Goal: Information Seeking & Learning: Learn about a topic

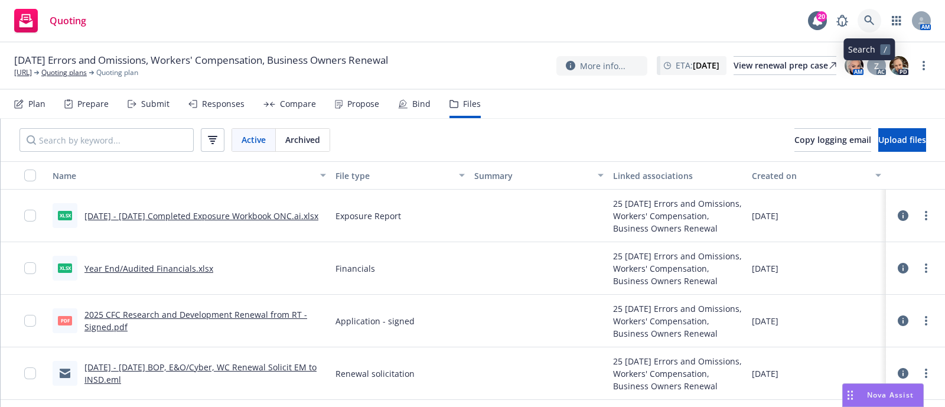
click at [867, 15] on icon at bounding box center [869, 20] width 11 height 11
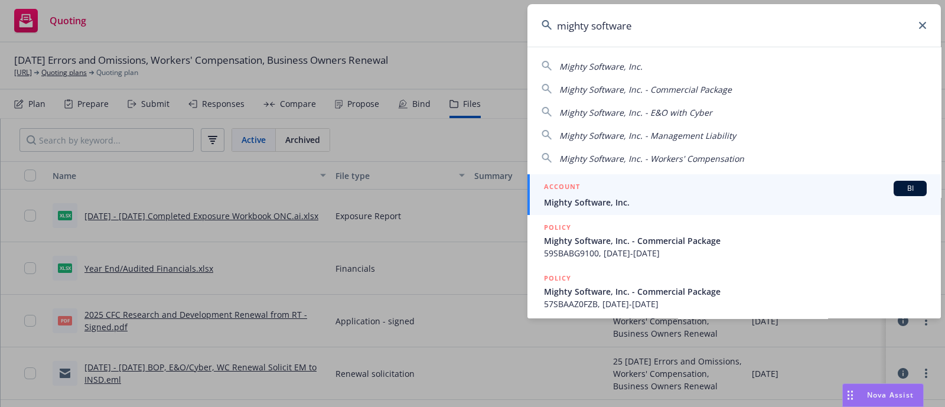
type input "mighty software"
click at [594, 193] on div "ACCOUNT BI" at bounding box center [735, 188] width 383 height 15
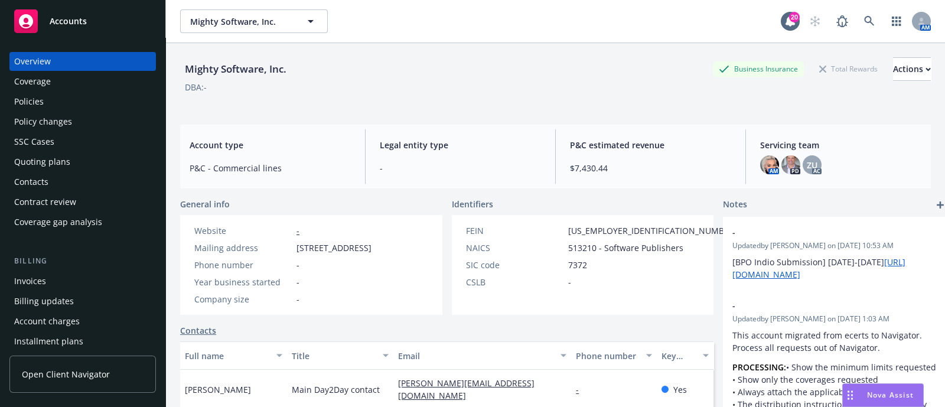
click at [56, 93] on div "Policies" at bounding box center [82, 101] width 137 height 19
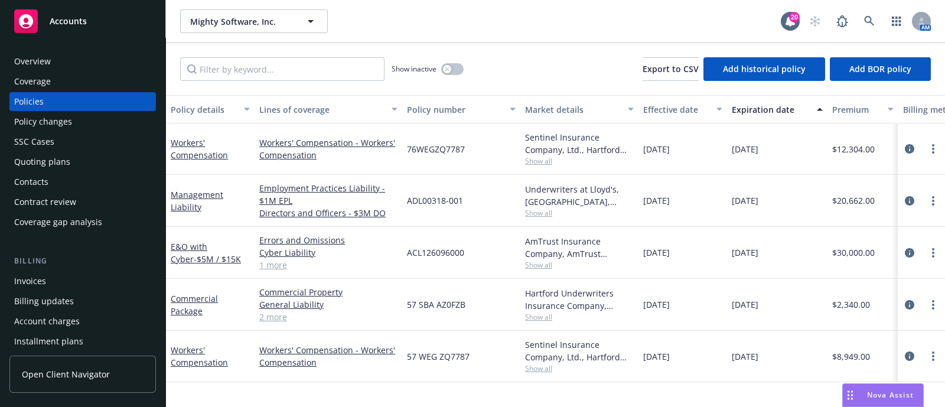
click at [58, 112] on div "Policy changes" at bounding box center [43, 121] width 58 height 19
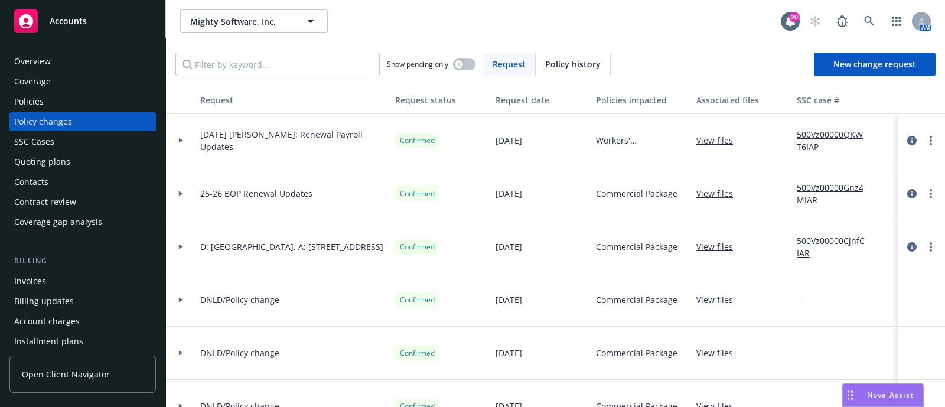
click at [188, 131] on div at bounding box center [181, 140] width 30 height 53
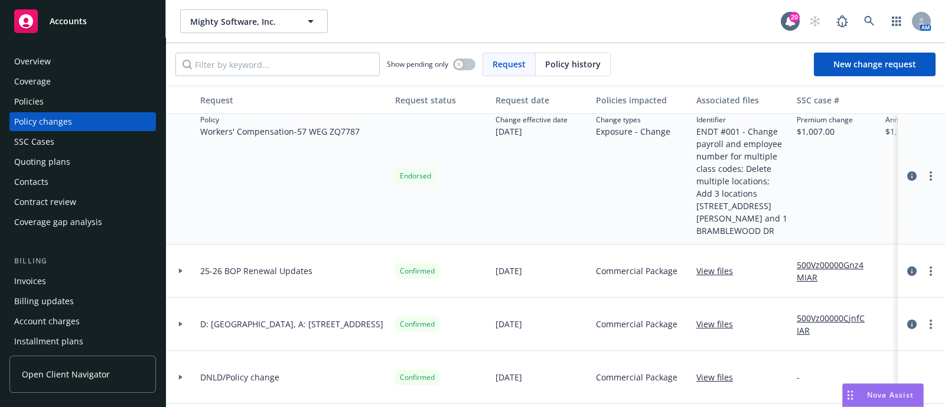
scroll to position [63, 0]
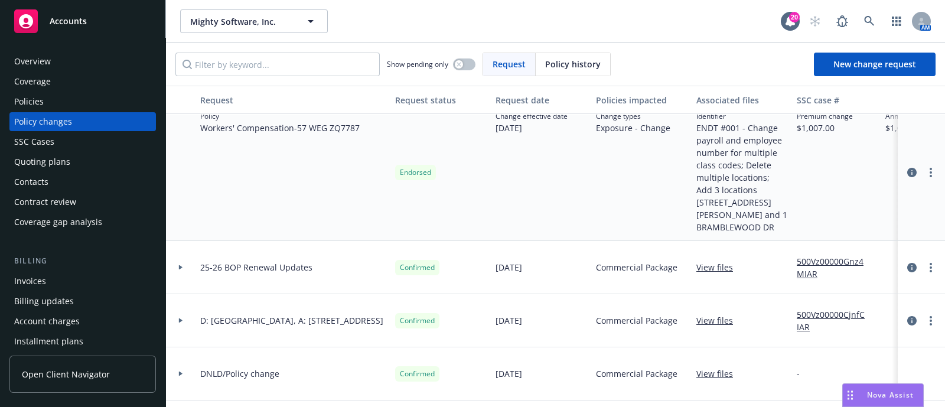
click at [188, 256] on div at bounding box center [181, 267] width 30 height 53
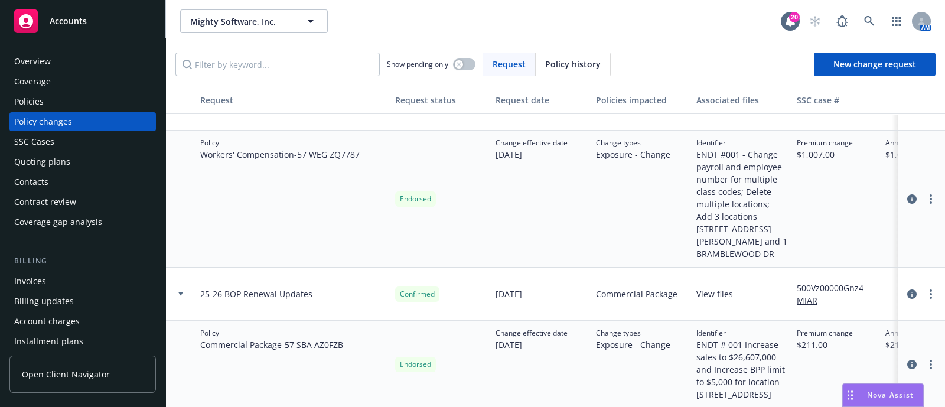
scroll to position [0, 0]
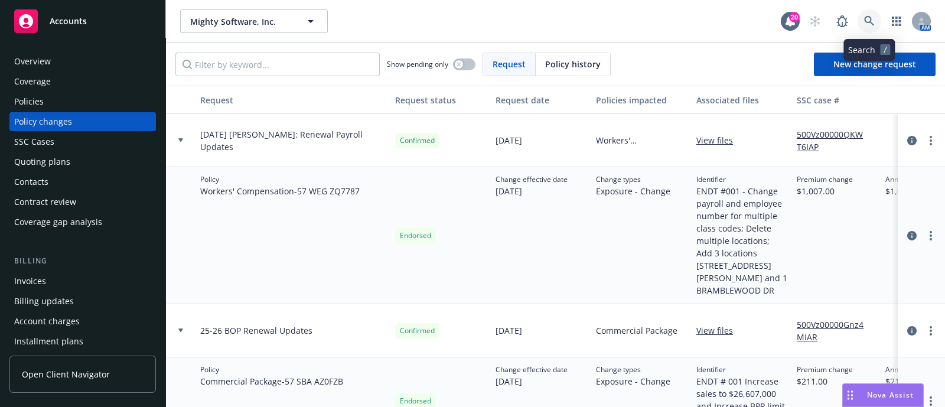
click at [866, 21] on icon at bounding box center [869, 21] width 11 height 11
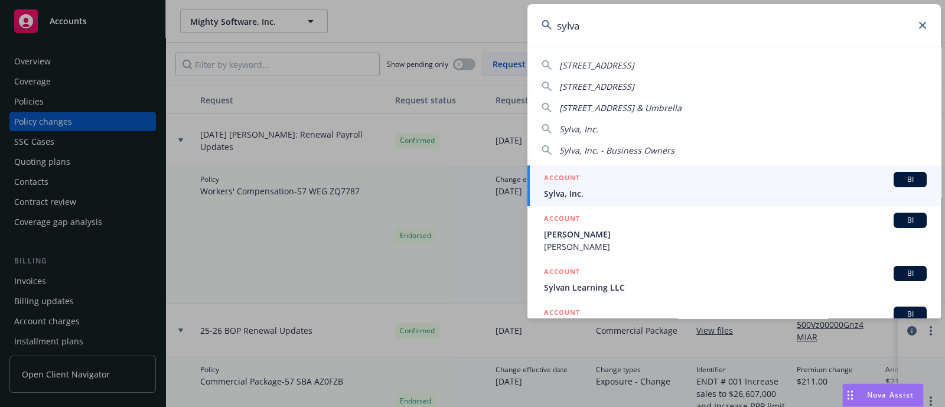
type input "sylva"
click at [583, 186] on div "ACCOUNT BI" at bounding box center [735, 179] width 383 height 15
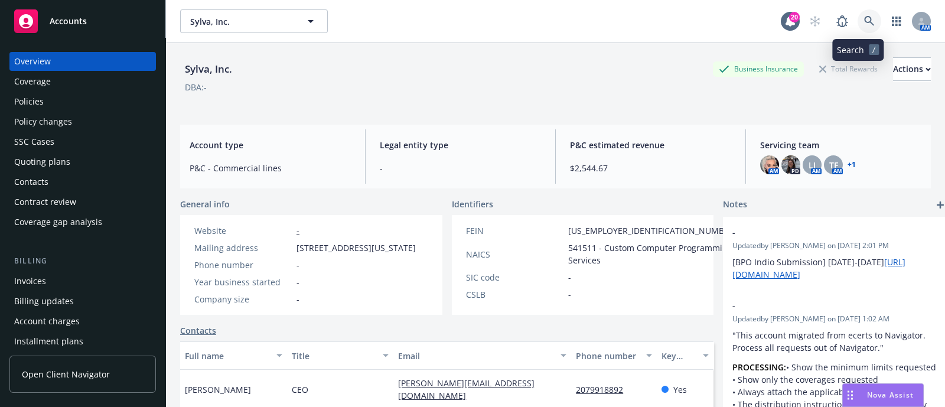
click at [864, 21] on link at bounding box center [870, 21] width 24 height 24
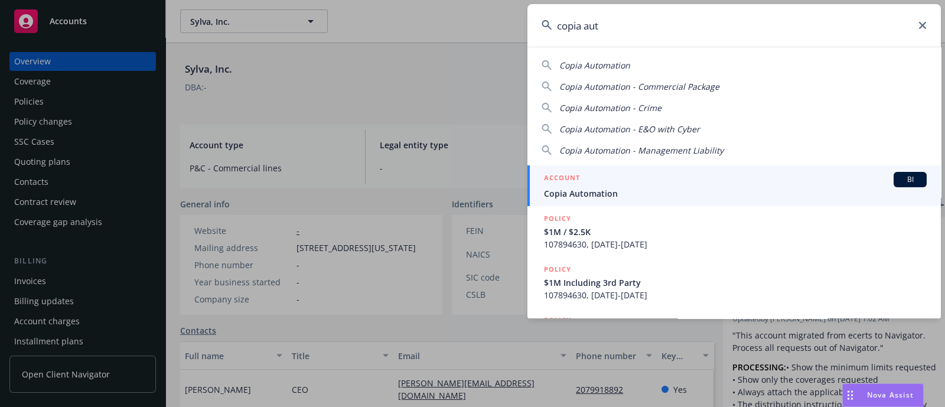
type input "copia aut"
click at [600, 178] on div "ACCOUNT BI" at bounding box center [735, 179] width 383 height 15
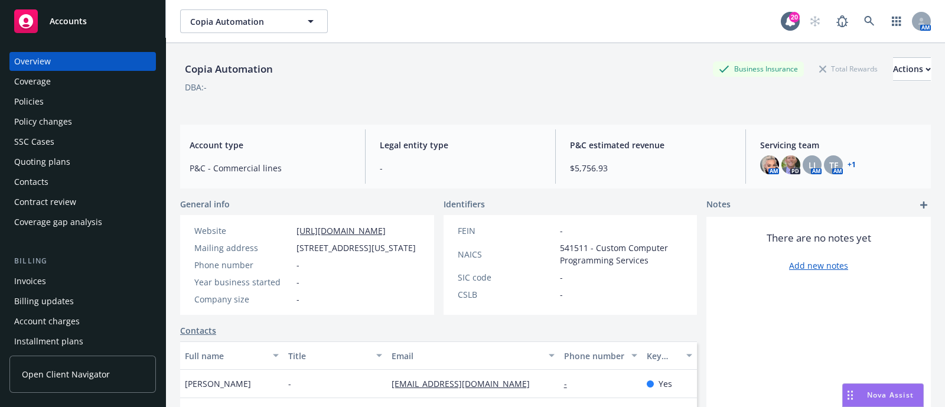
click at [50, 107] on div "Policies" at bounding box center [82, 101] width 137 height 19
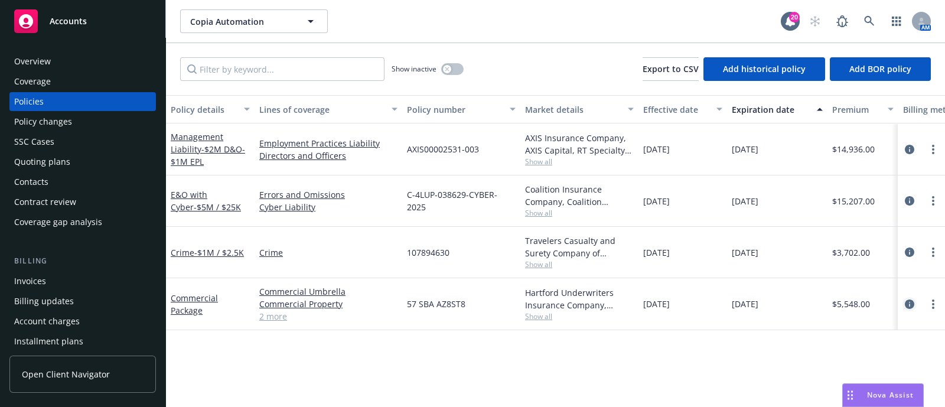
click at [914, 305] on icon "circleInformation" at bounding box center [909, 304] width 9 height 9
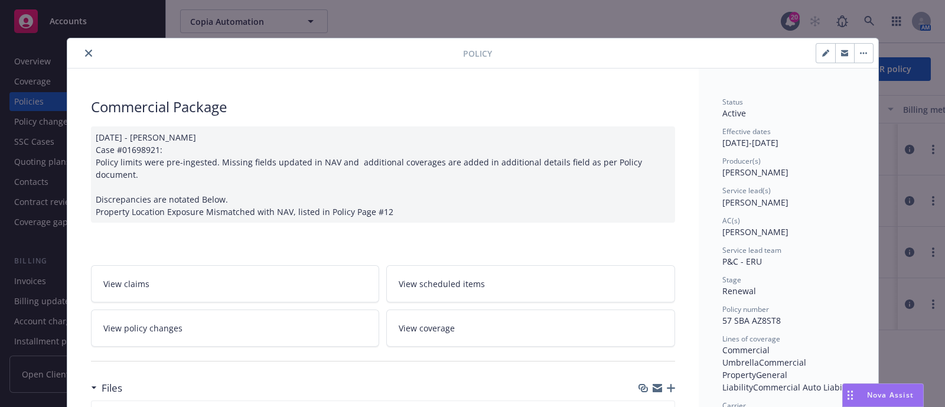
click at [85, 54] on icon "close" at bounding box center [88, 53] width 7 height 7
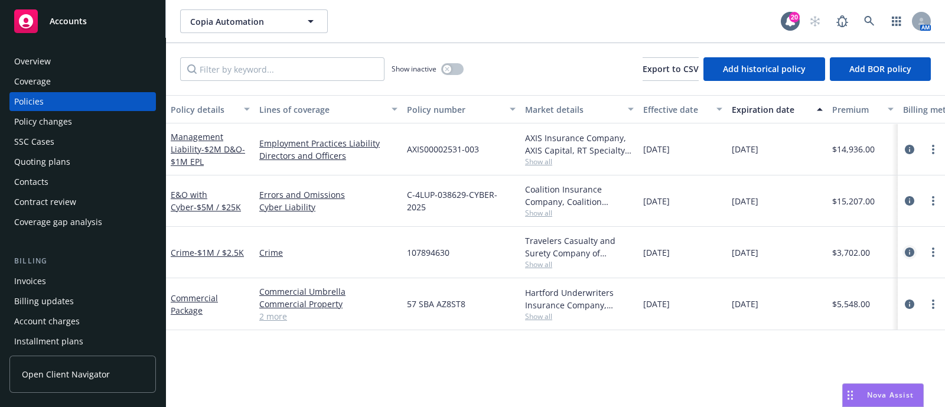
click at [910, 248] on icon "circleInformation" at bounding box center [909, 252] width 9 height 9
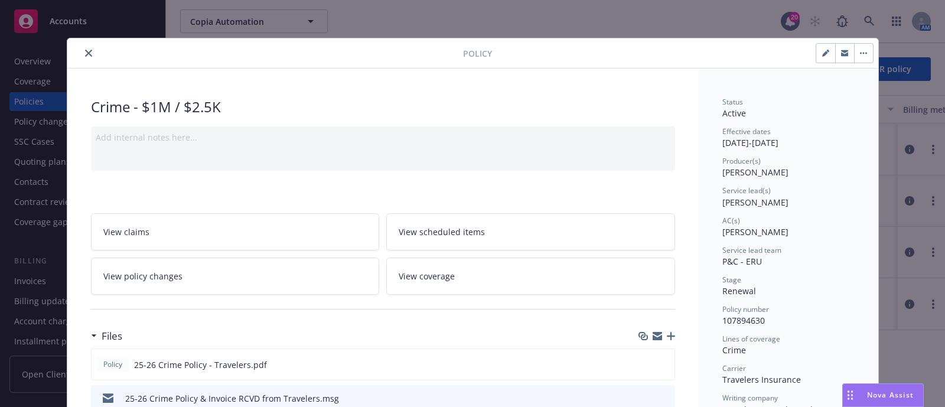
click at [85, 51] on icon "close" at bounding box center [88, 53] width 7 height 7
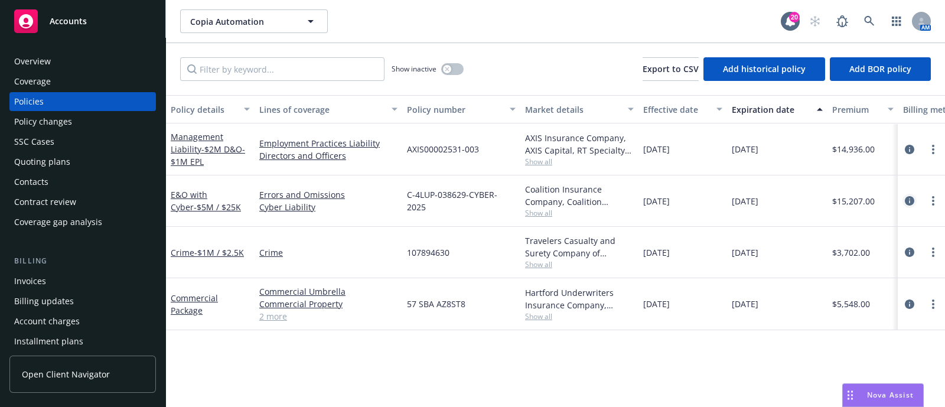
click at [909, 200] on icon "circleInformation" at bounding box center [909, 200] width 9 height 9
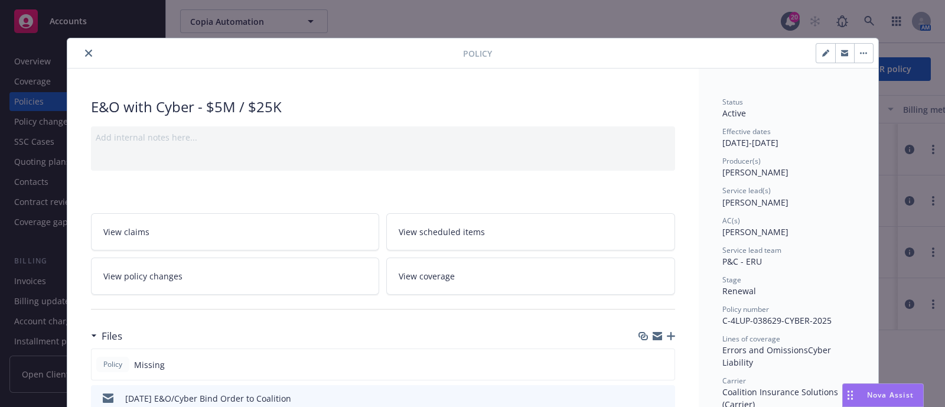
click at [86, 51] on button "close" at bounding box center [89, 53] width 14 height 14
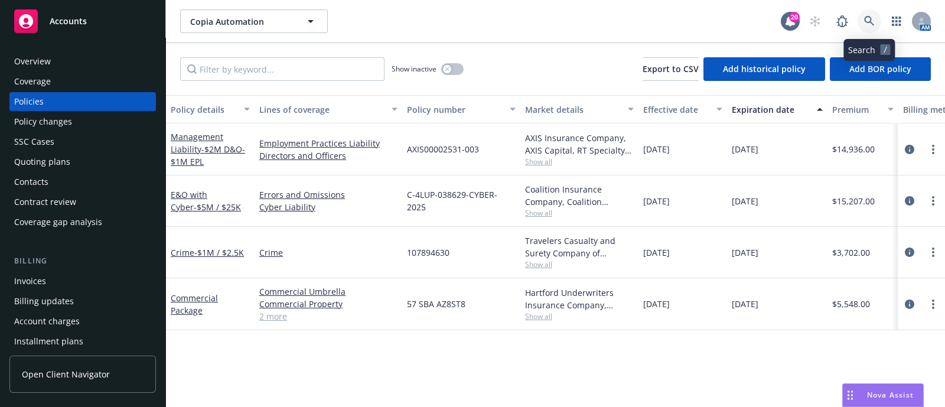
click at [875, 19] on icon at bounding box center [869, 21] width 11 height 11
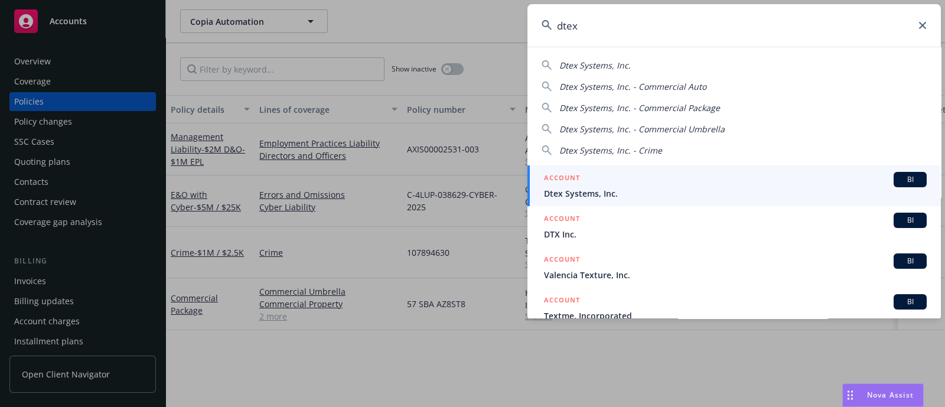
type input "dtex"
click at [613, 194] on span "Dtex Systems, Inc." at bounding box center [735, 193] width 383 height 12
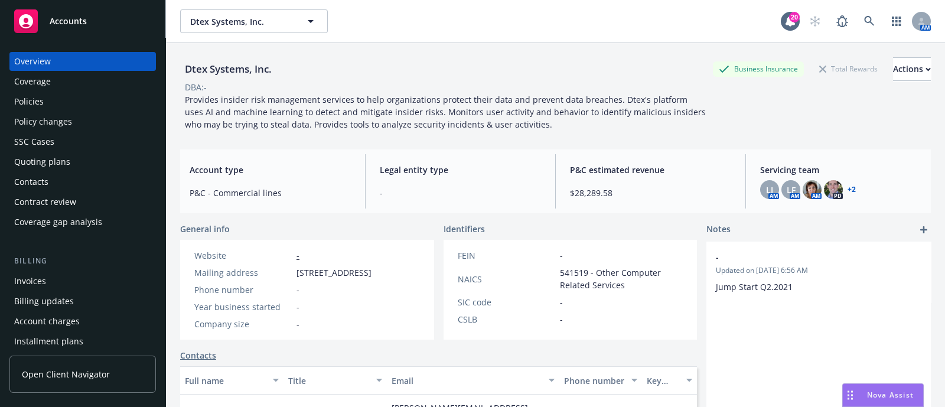
click at [18, 103] on div "Policies" at bounding box center [29, 101] width 30 height 19
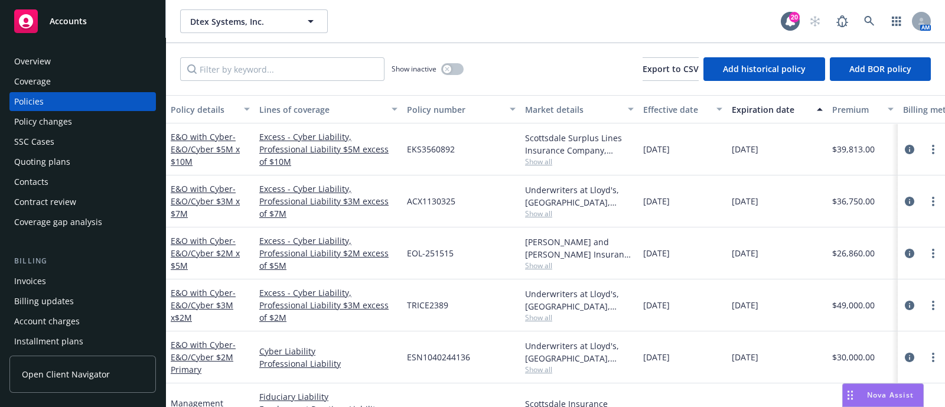
click at [38, 119] on div "Policy changes" at bounding box center [43, 121] width 58 height 19
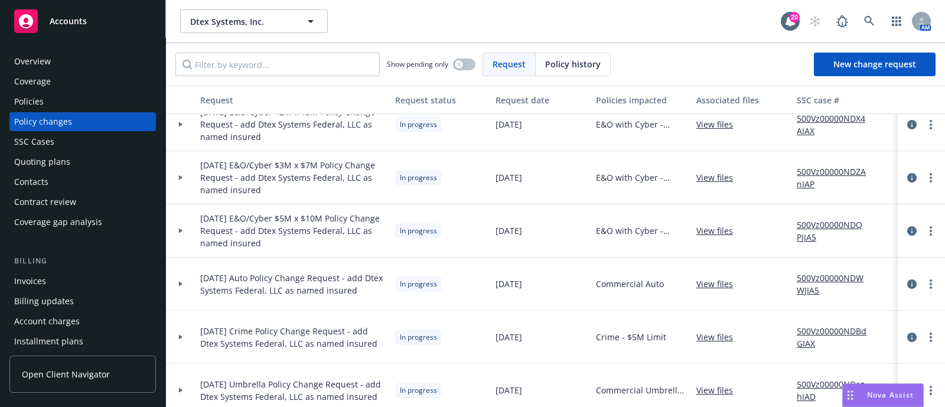
scroll to position [126, 0]
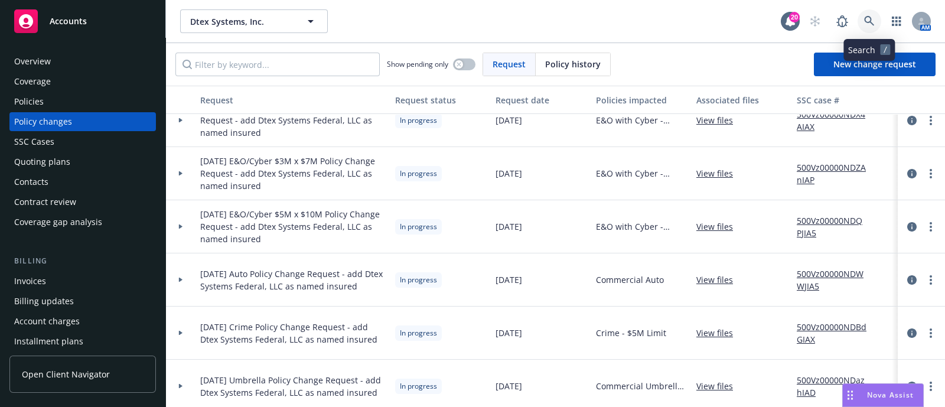
click at [868, 14] on link at bounding box center [870, 21] width 24 height 24
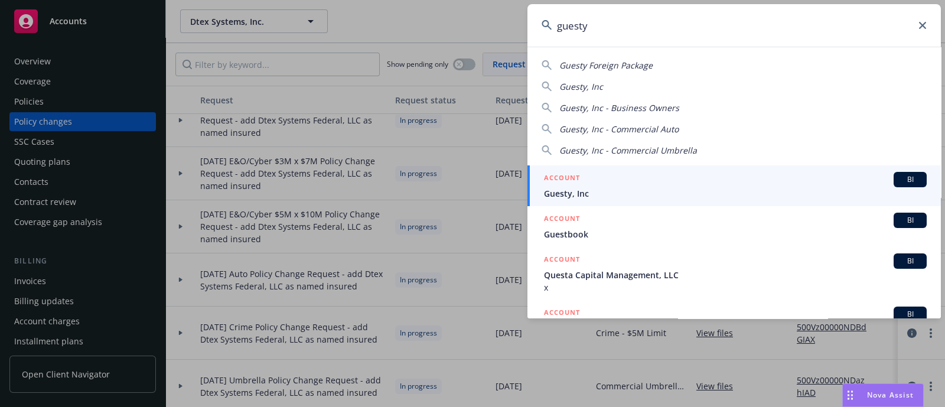
type input "guesty"
click at [637, 183] on div "ACCOUNT BI" at bounding box center [735, 179] width 383 height 15
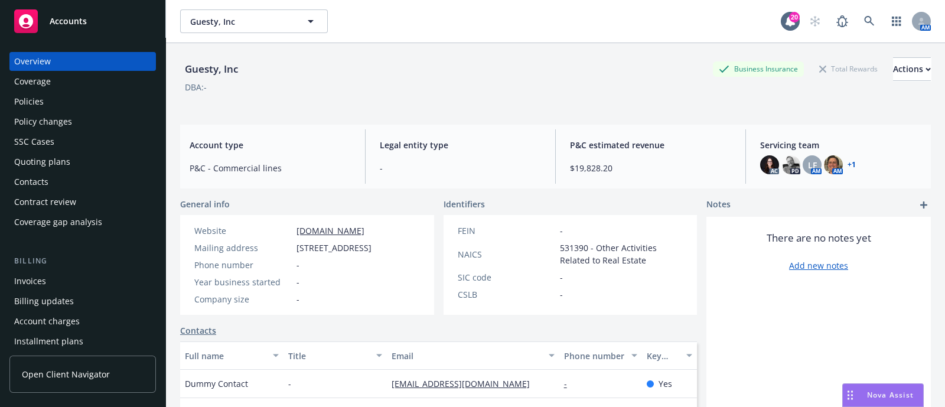
click at [86, 279] on div "Invoices" at bounding box center [82, 281] width 137 height 19
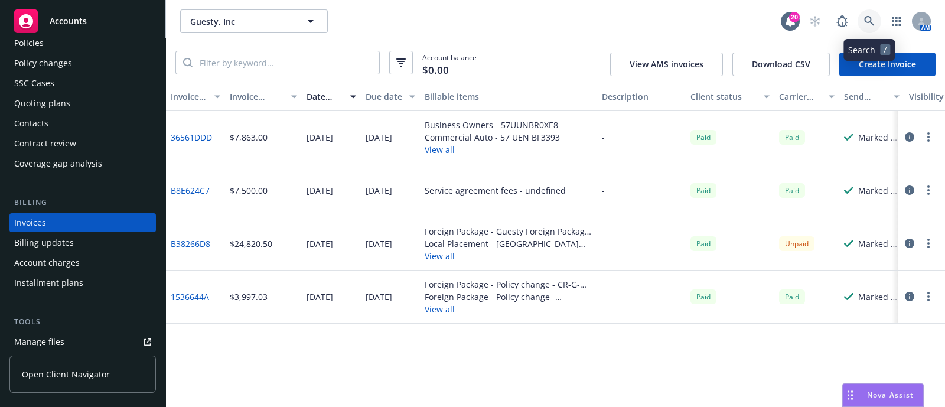
click at [860, 23] on link at bounding box center [870, 21] width 24 height 24
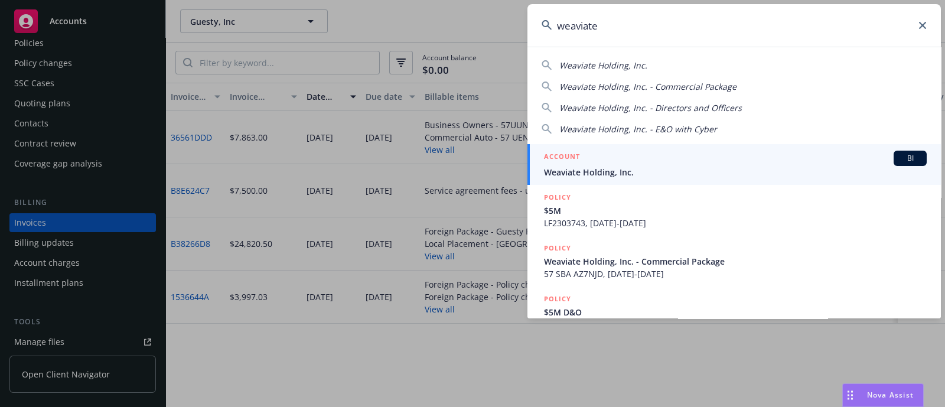
type input "weaviate"
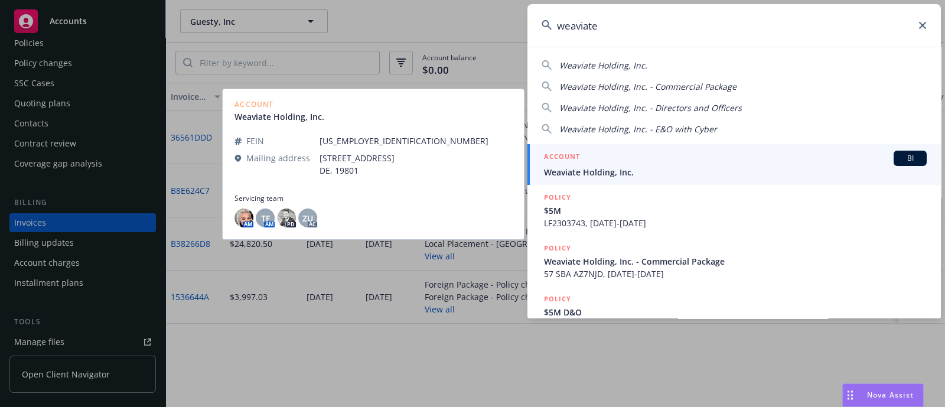
click at [620, 167] on span "Weaviate Holding, Inc." at bounding box center [735, 172] width 383 height 12
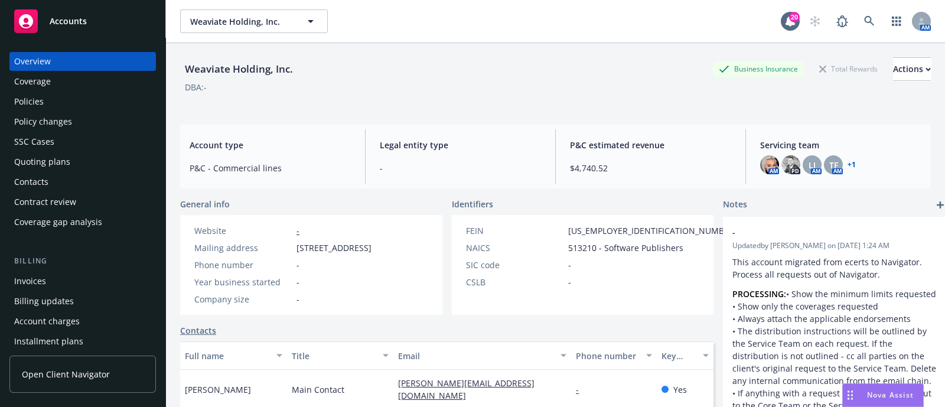
click at [74, 122] on div "Policy changes" at bounding box center [82, 121] width 137 height 19
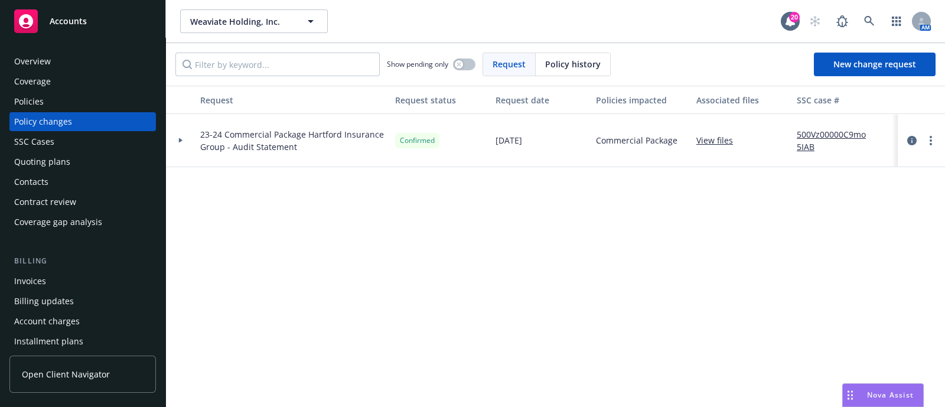
click at [182, 136] on div at bounding box center [181, 140] width 30 height 53
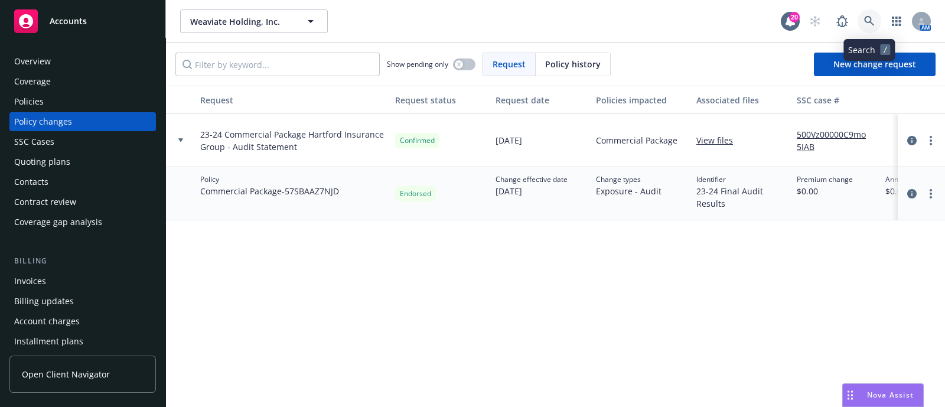
click at [867, 25] on icon at bounding box center [869, 21] width 11 height 11
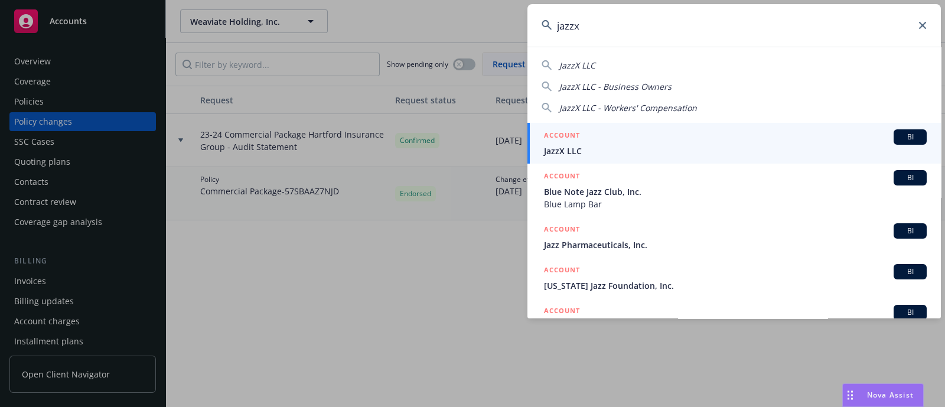
type input "jazzx"
click at [594, 153] on span "JazzX LLC" at bounding box center [735, 151] width 383 height 12
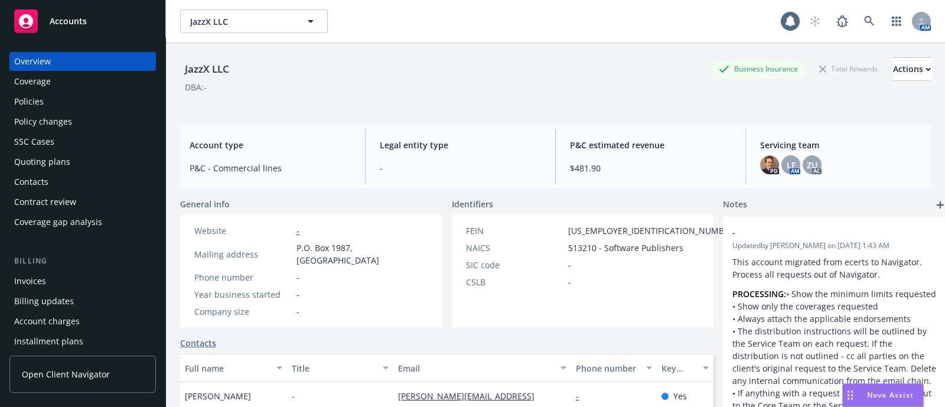
click at [61, 126] on div "Policy changes" at bounding box center [43, 121] width 58 height 19
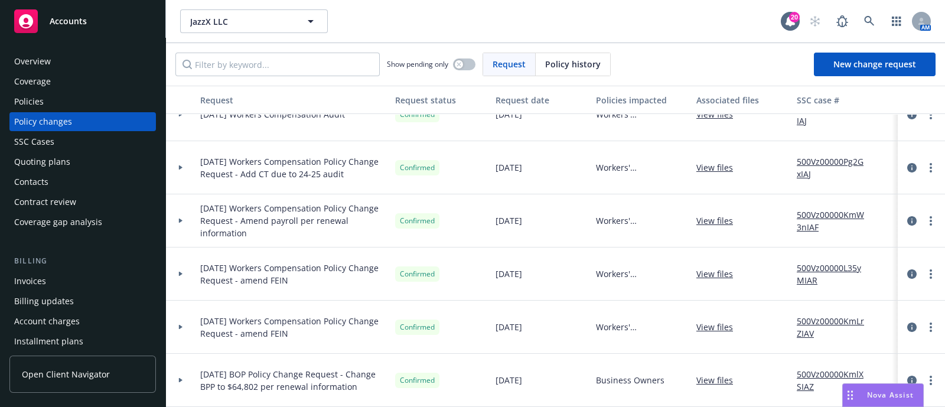
scroll to position [143, 0]
click at [190, 159] on div at bounding box center [181, 167] width 30 height 53
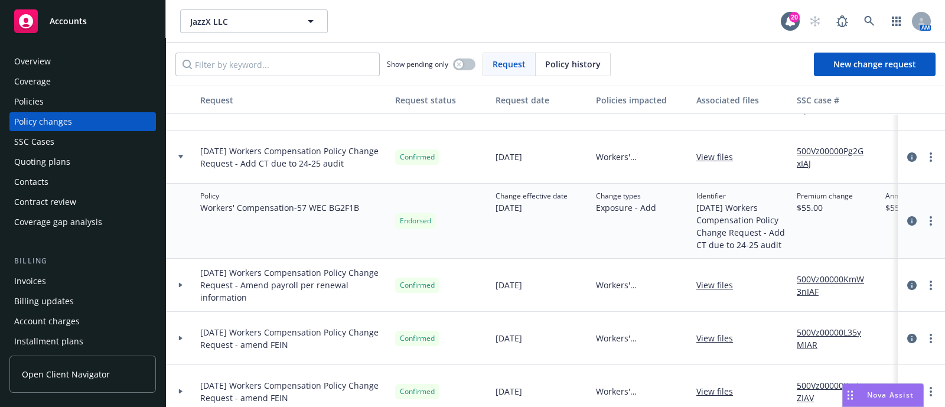
click at [174, 285] on div at bounding box center [181, 285] width 20 height 4
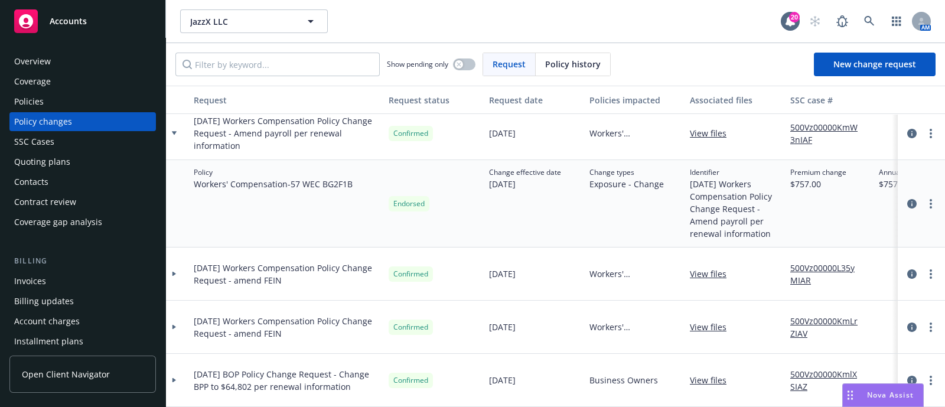
scroll to position [305, 6]
click at [180, 356] on div at bounding box center [175, 380] width 30 height 53
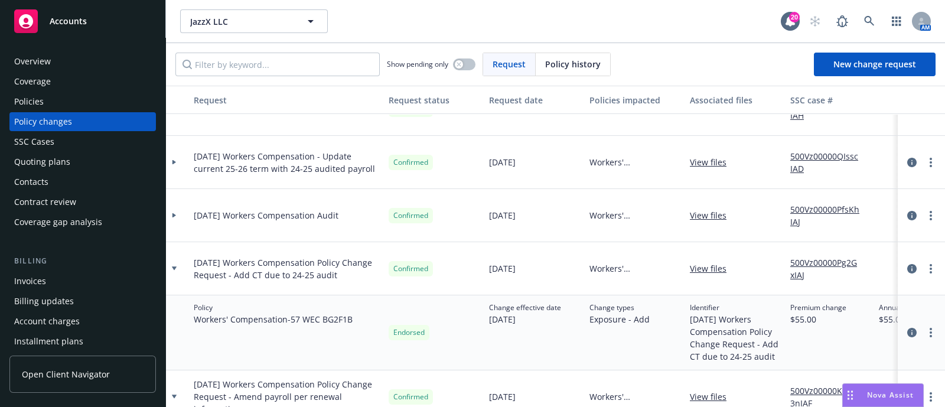
scroll to position [0, 6]
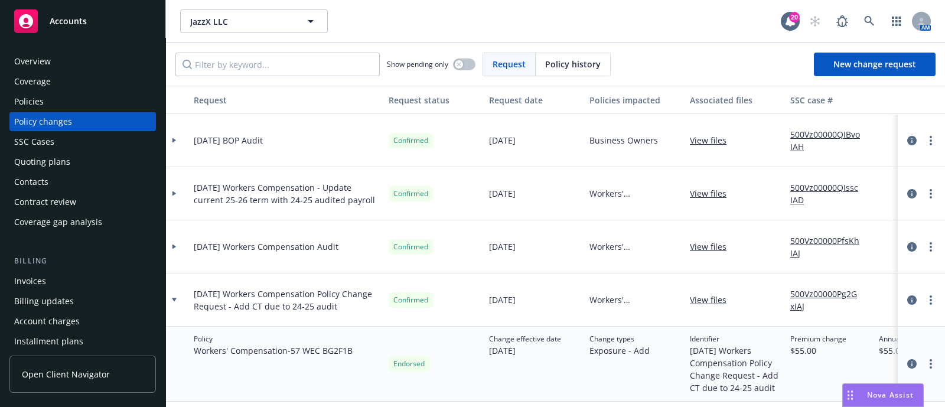
click at [177, 143] on div at bounding box center [175, 140] width 30 height 53
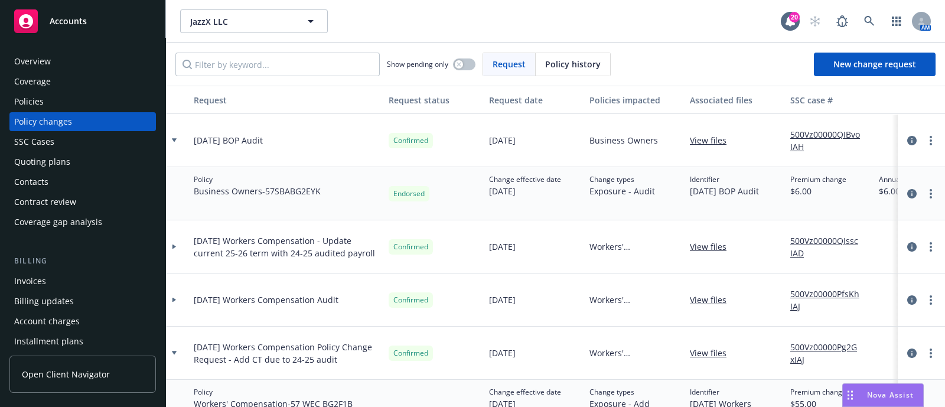
click at [178, 143] on div at bounding box center [175, 140] width 30 height 53
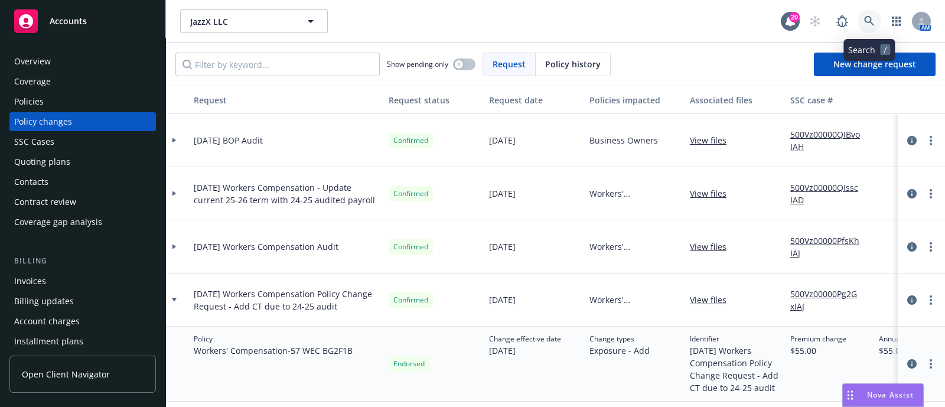
click at [862, 13] on link at bounding box center [870, 21] width 24 height 24
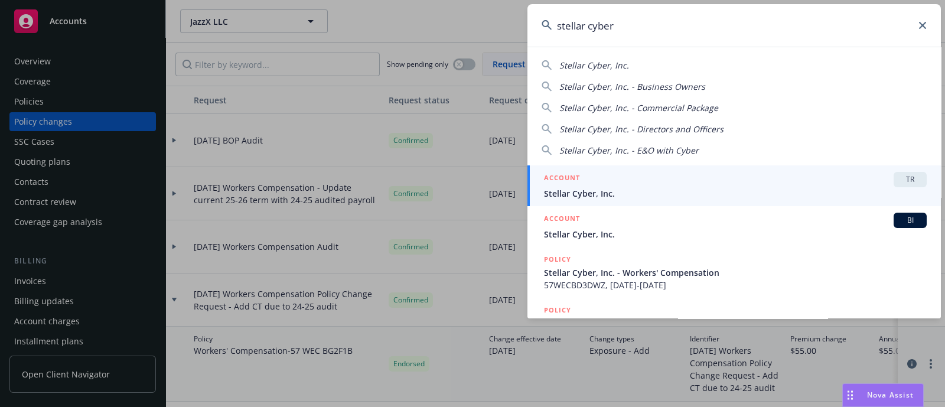
type input "stellar cyber"
click at [591, 183] on div "ACCOUNT TR" at bounding box center [735, 179] width 383 height 15
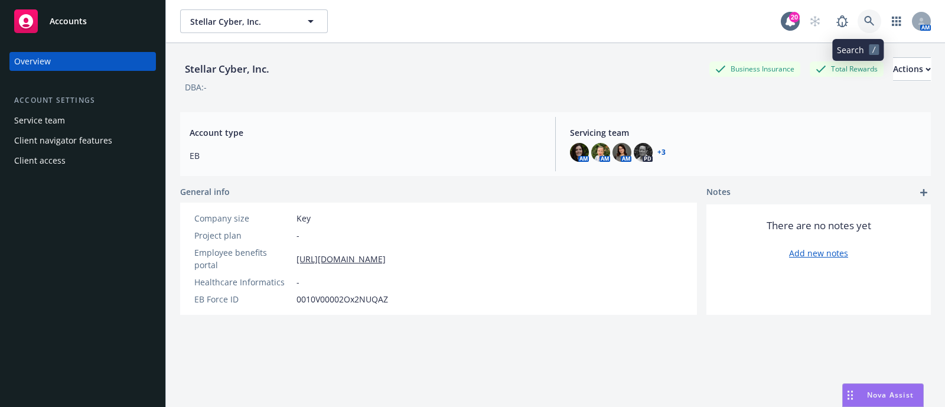
click at [864, 19] on icon at bounding box center [869, 21] width 10 height 10
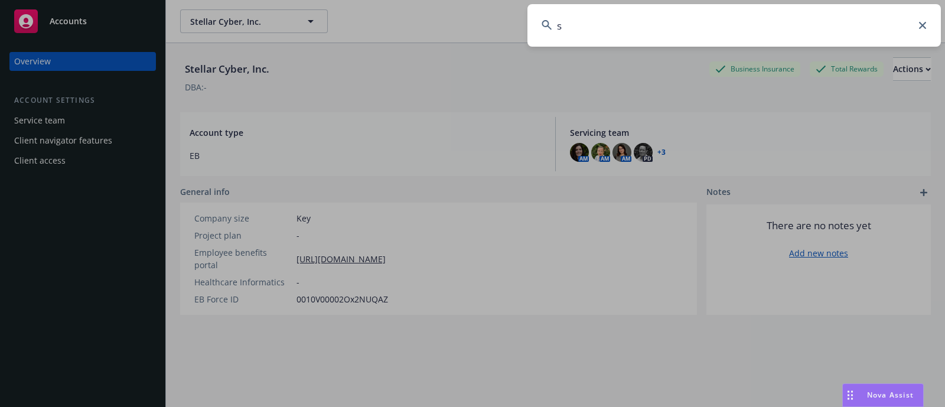
click at [854, 19] on input "s" at bounding box center [735, 25] width 414 height 43
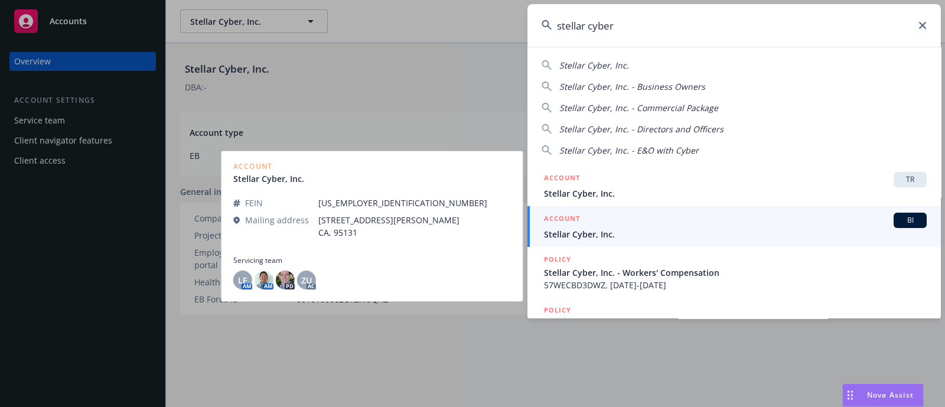
type input "stellar cyber"
click at [628, 217] on div "ACCOUNT BI" at bounding box center [735, 220] width 383 height 15
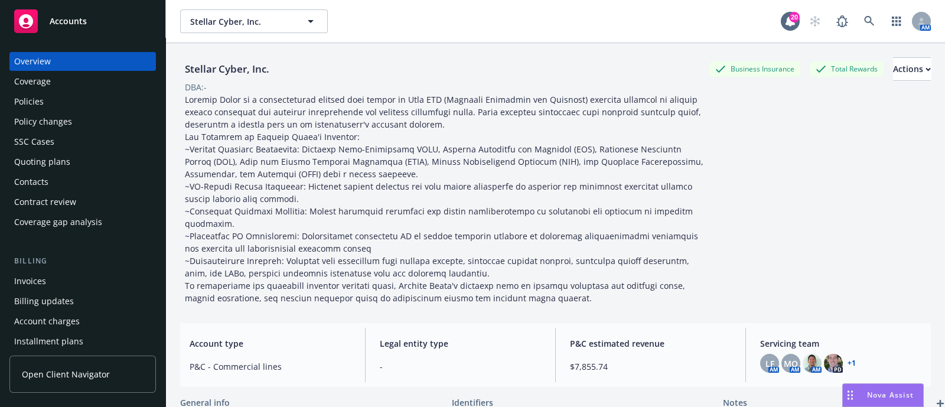
click at [60, 126] on div "Policy changes" at bounding box center [43, 121] width 58 height 19
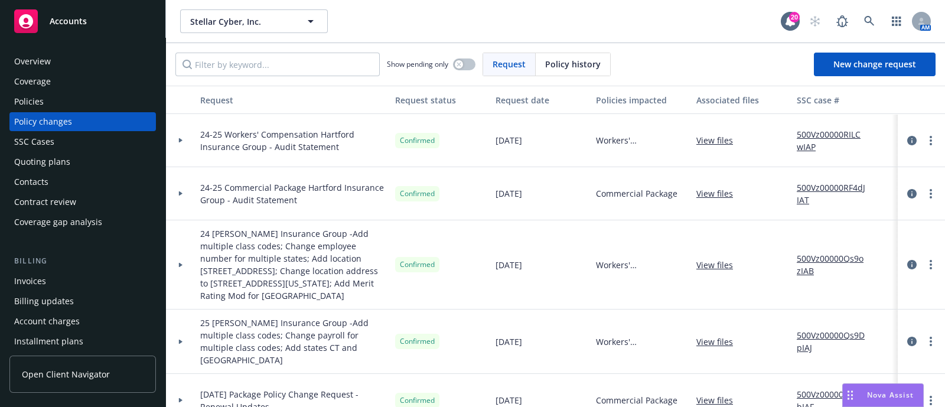
click at [185, 130] on div at bounding box center [181, 140] width 30 height 53
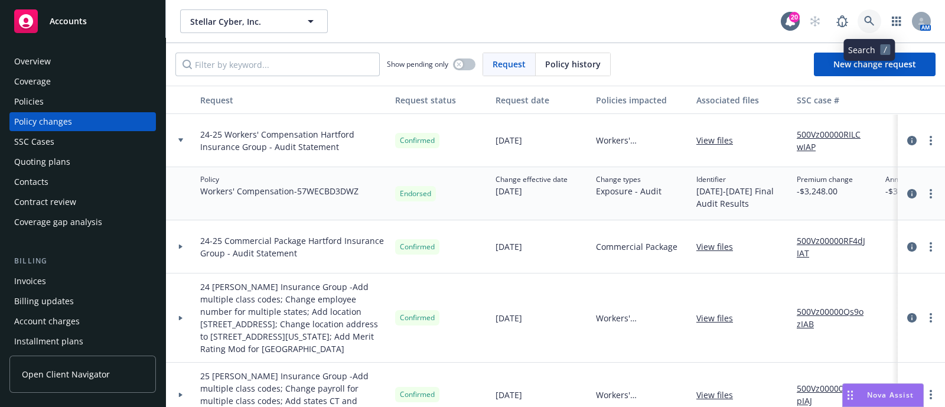
click at [867, 22] on icon at bounding box center [869, 21] width 10 height 10
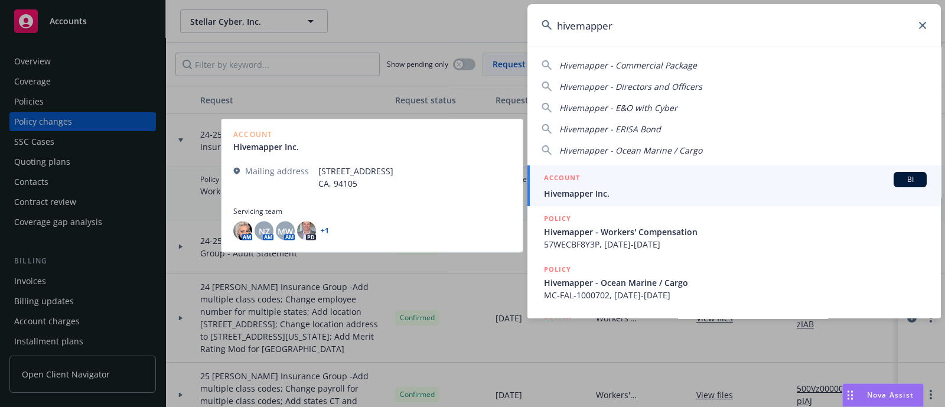
type input "hivemapper"
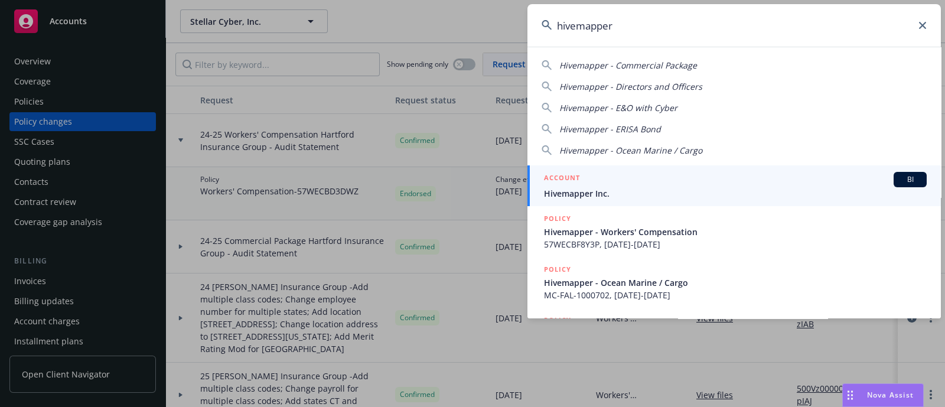
click at [614, 186] on div "ACCOUNT BI" at bounding box center [735, 179] width 383 height 15
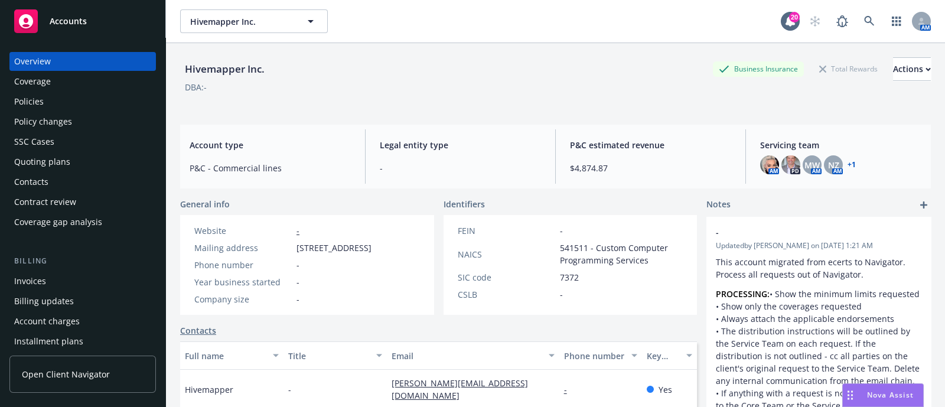
click at [50, 99] on div "Policies" at bounding box center [82, 101] width 137 height 19
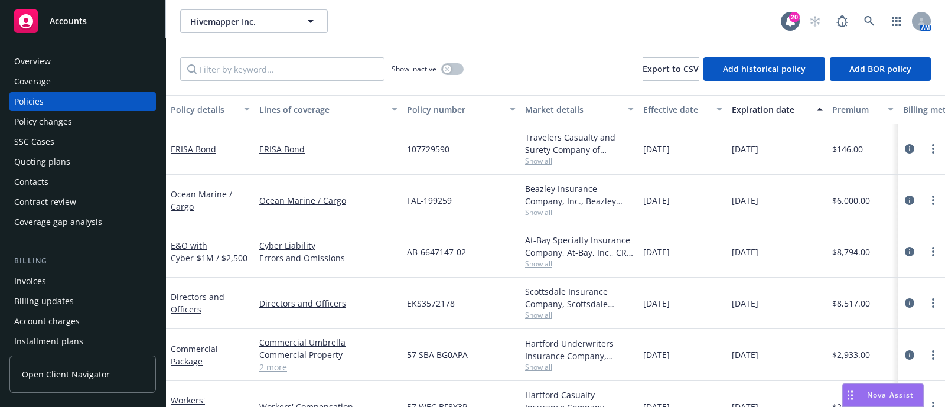
click at [84, 122] on div "Policy changes" at bounding box center [82, 121] width 137 height 19
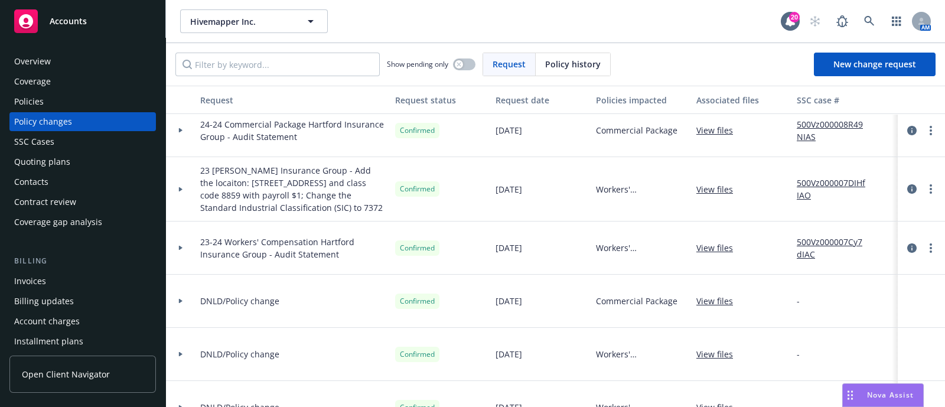
scroll to position [443, 0]
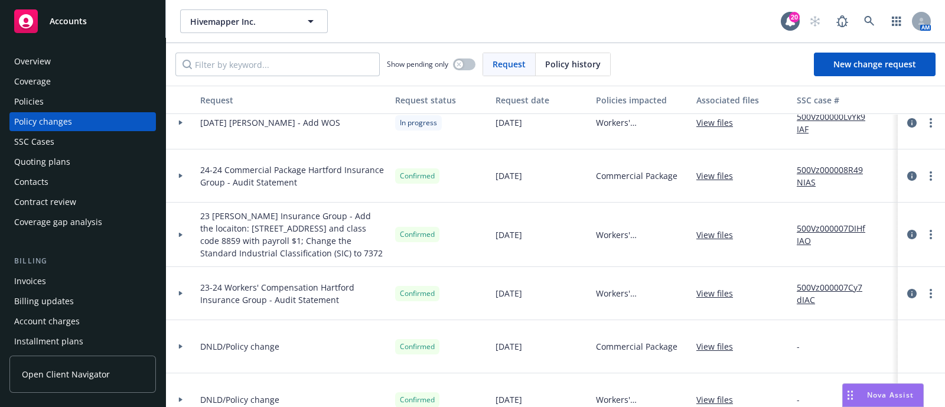
click at [200, 290] on span "23-24 Workers' Compensation Hartford Insurance Group - Audit Statement" at bounding box center [293, 293] width 186 height 25
click at [178, 294] on icon at bounding box center [180, 293] width 5 height 4
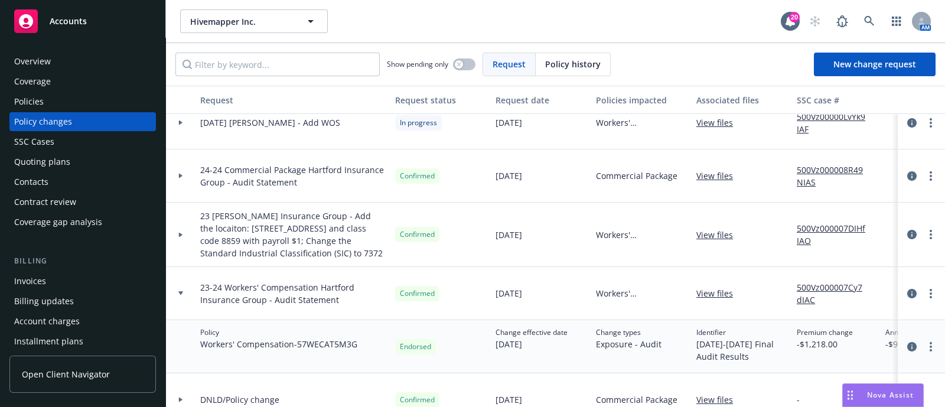
click at [187, 246] on div at bounding box center [181, 235] width 30 height 64
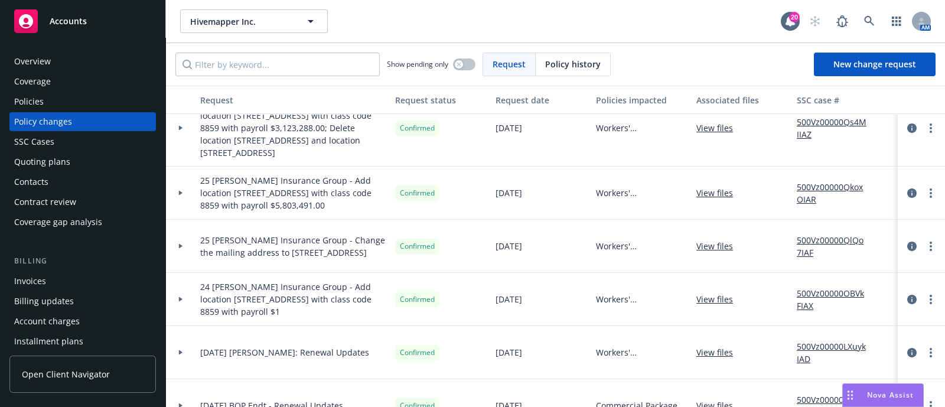
scroll to position [0, 0]
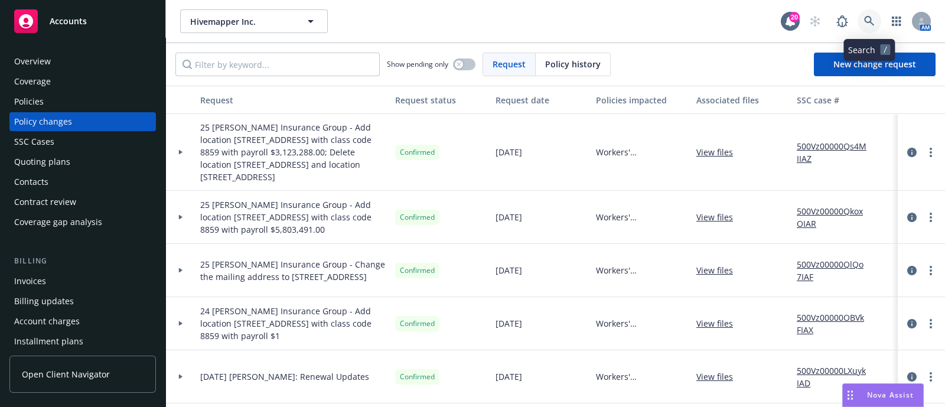
click at [869, 16] on icon at bounding box center [869, 21] width 10 height 10
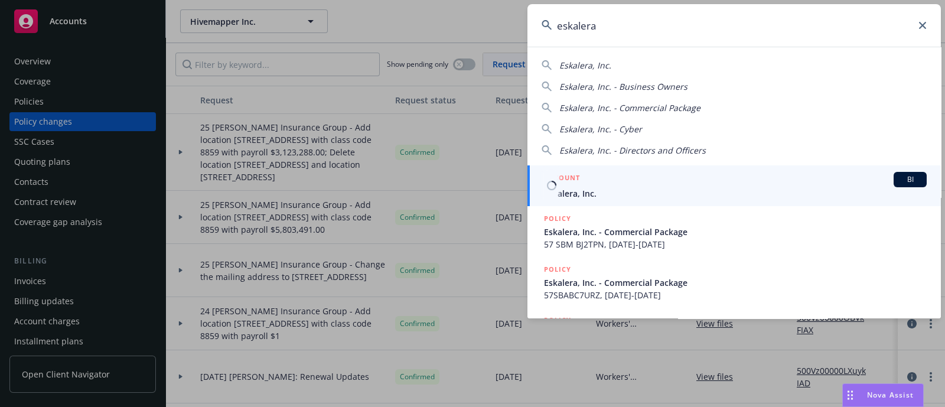
type input "eskalera"
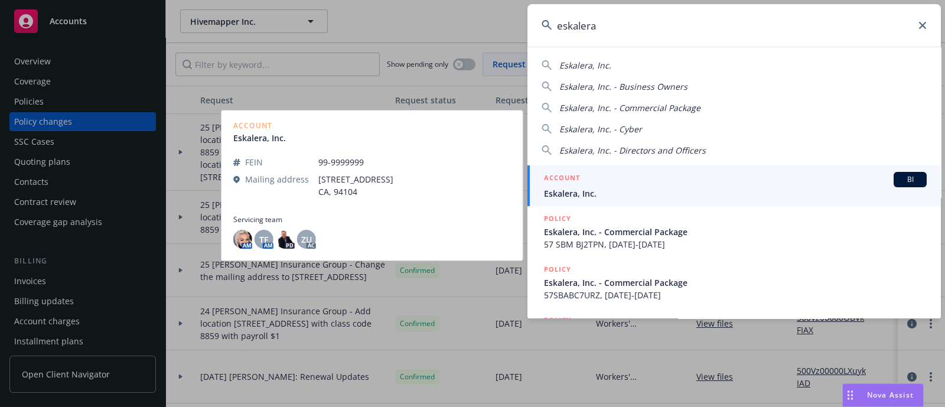
click at [585, 178] on div "ACCOUNT BI" at bounding box center [735, 179] width 383 height 15
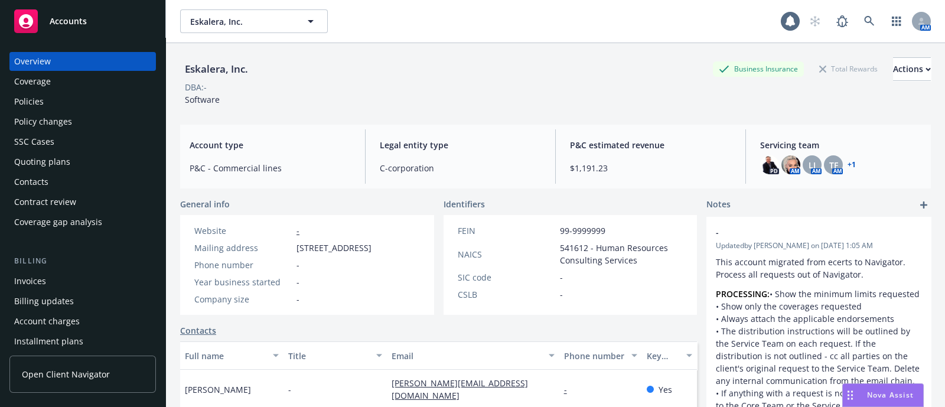
click at [94, 105] on div "Policies" at bounding box center [82, 101] width 137 height 19
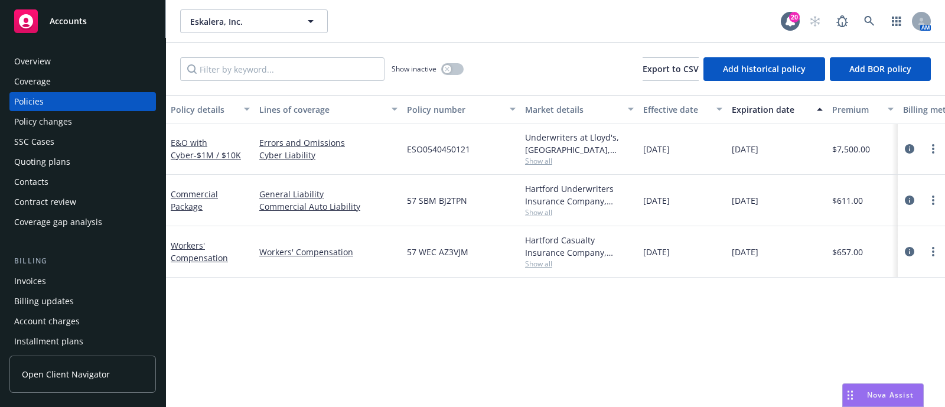
click at [84, 122] on div "Policy changes" at bounding box center [82, 121] width 137 height 19
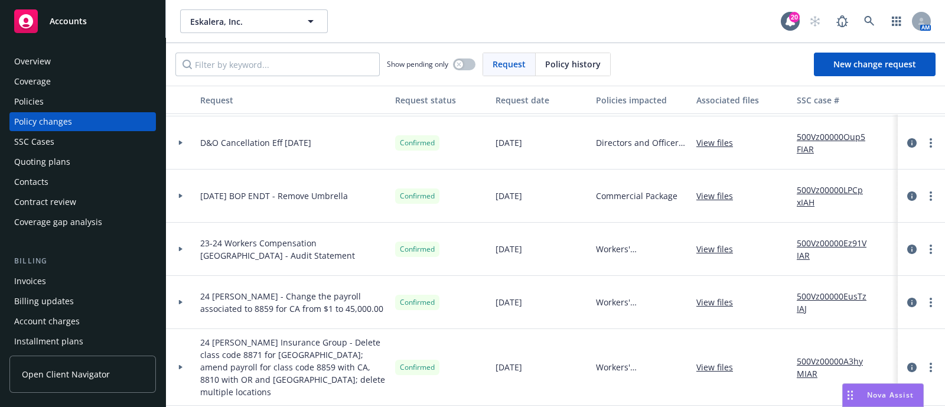
scroll to position [158, 0]
click at [192, 251] on div at bounding box center [181, 248] width 30 height 53
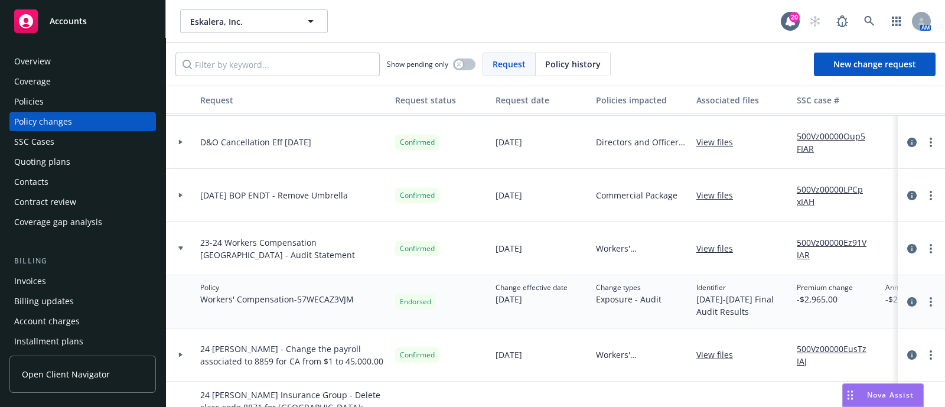
click at [192, 251] on div at bounding box center [181, 248] width 30 height 53
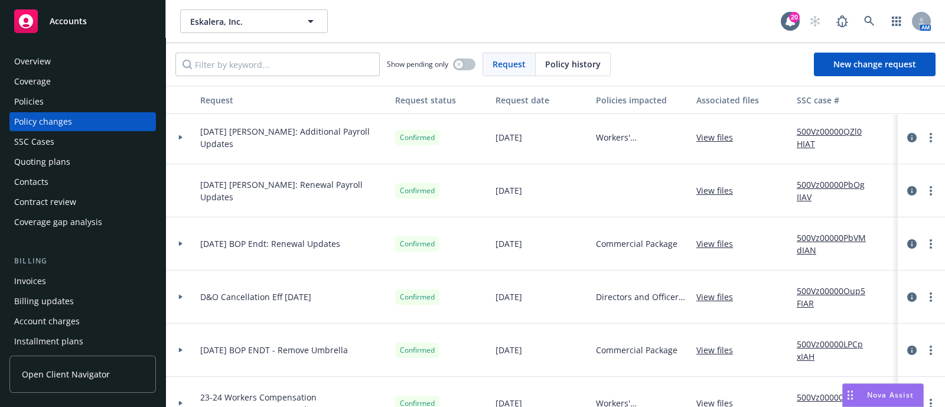
scroll to position [0, 0]
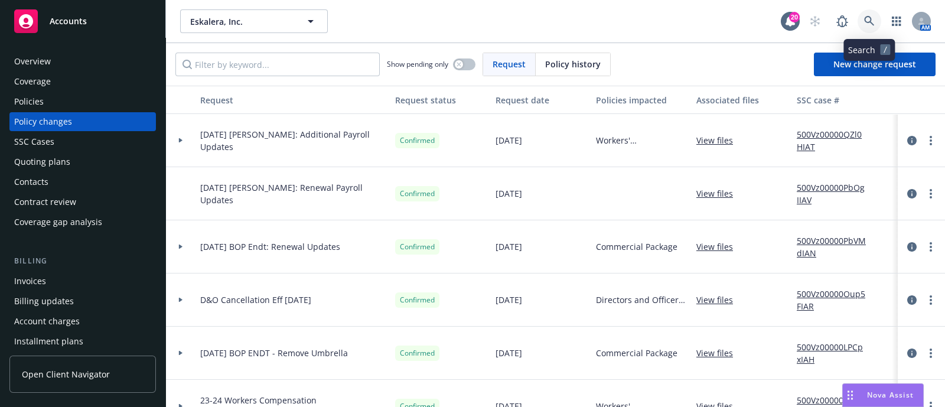
click at [879, 17] on link at bounding box center [870, 21] width 24 height 24
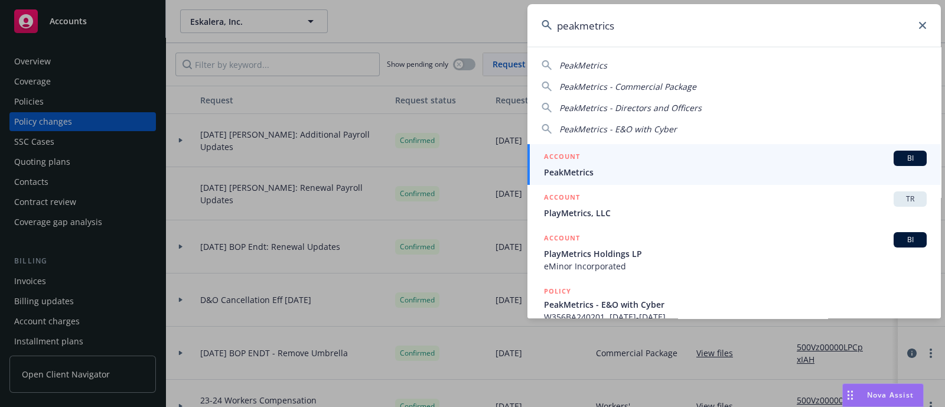
type input "peakmetrics"
click at [617, 167] on span "PeakMetrics" at bounding box center [735, 172] width 383 height 12
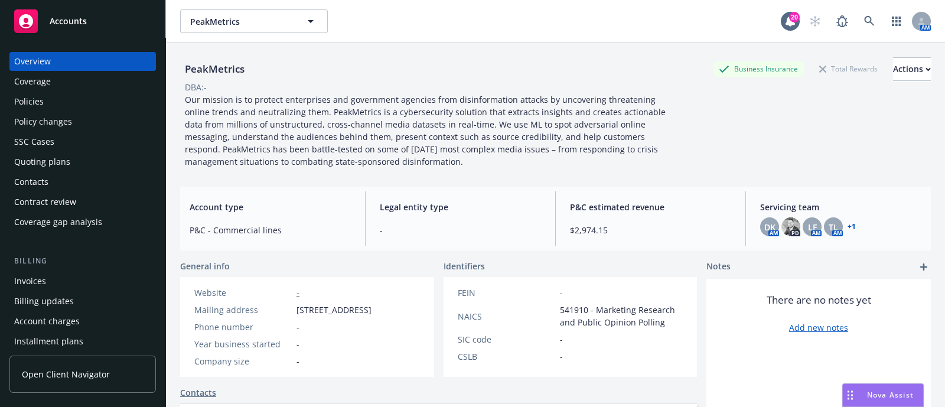
click at [40, 102] on div "Policies" at bounding box center [29, 101] width 30 height 19
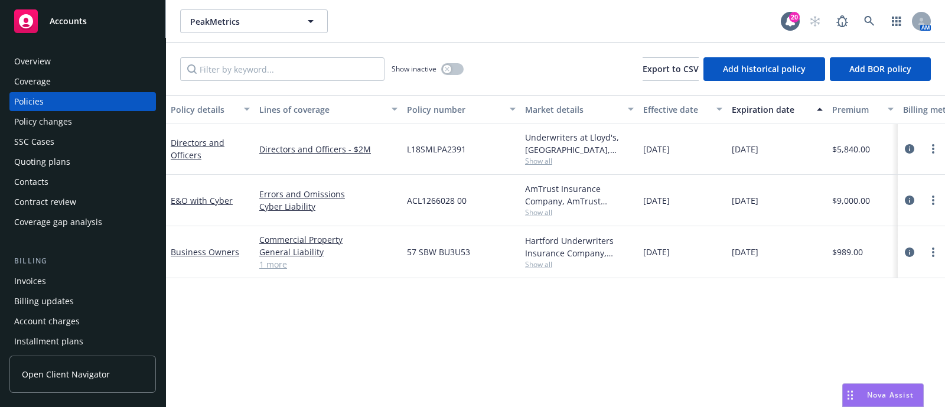
click at [62, 158] on div "Quoting plans" at bounding box center [42, 161] width 56 height 19
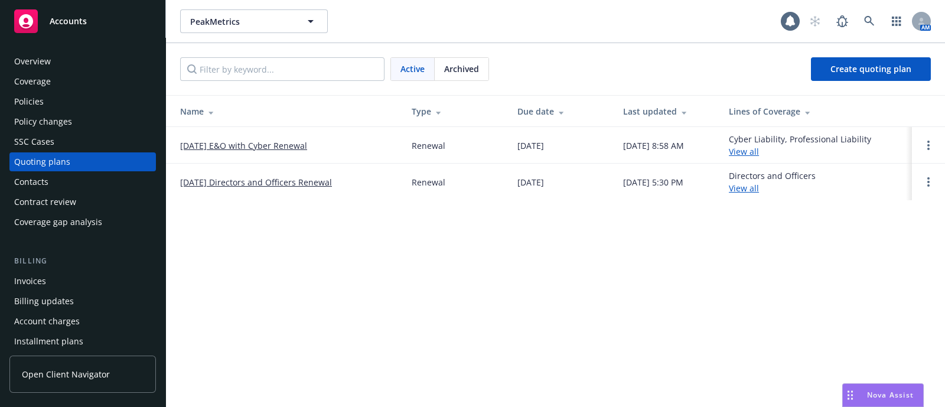
click at [63, 115] on div "Policy changes" at bounding box center [43, 121] width 58 height 19
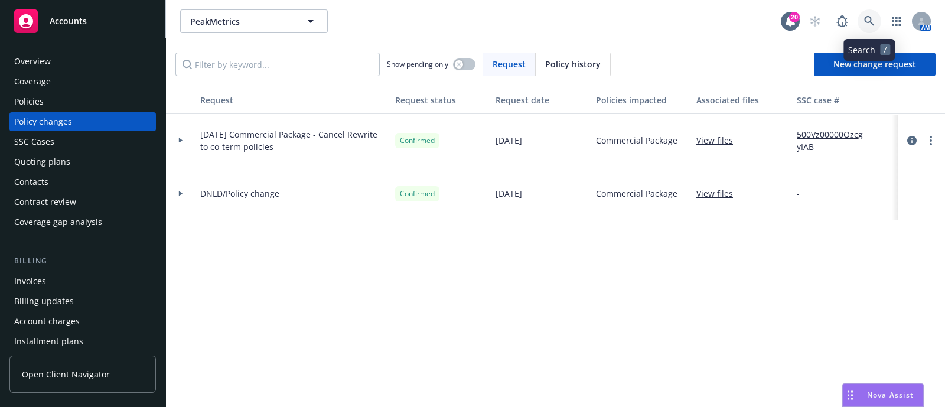
click at [866, 17] on icon at bounding box center [869, 21] width 11 height 11
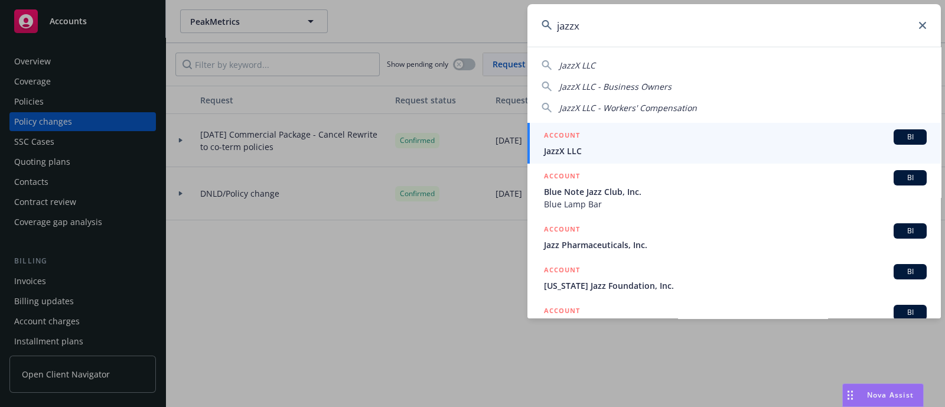
type input "jazzx"
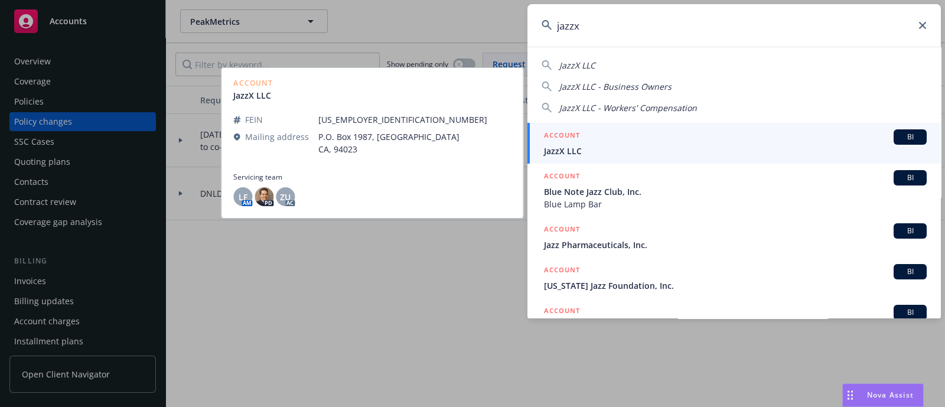
click at [591, 151] on span "JazzX LLC" at bounding box center [735, 151] width 383 height 12
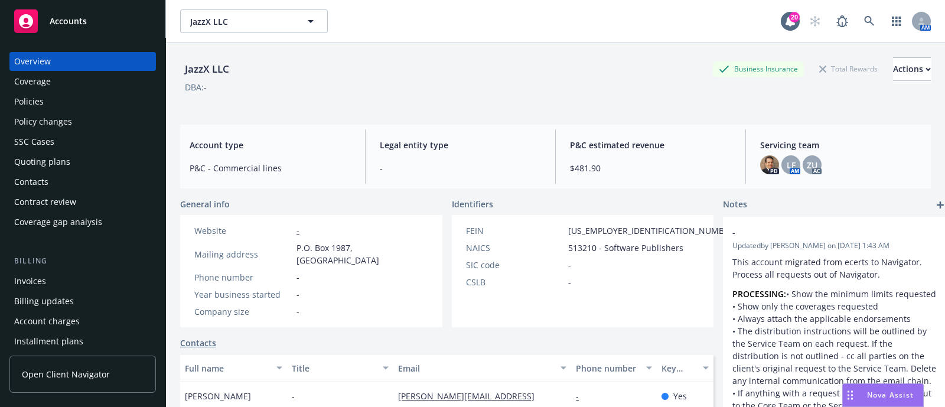
click at [56, 92] on div "Policies" at bounding box center [82, 101] width 137 height 19
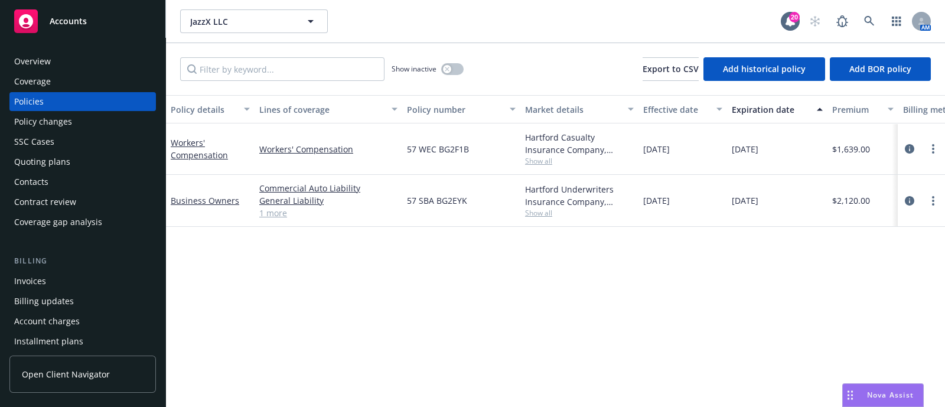
click at [83, 122] on div "Policy changes" at bounding box center [82, 121] width 137 height 19
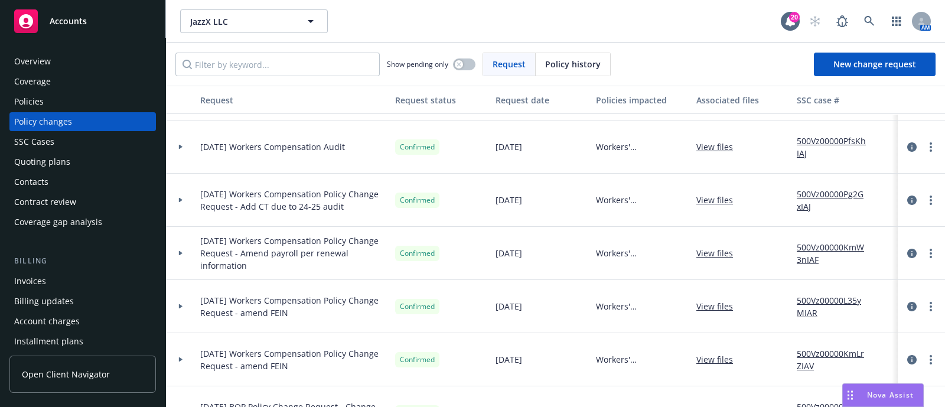
scroll to position [100, 0]
